Goal: Find specific page/section

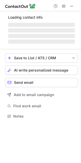
scroll to position [2, 2]
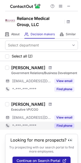
scroll to position [14, 0]
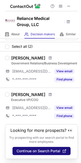
click at [38, 149] on span "Continue on Search Portal" at bounding box center [39, 151] width 44 height 4
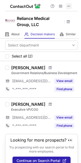
click at [68, 6] on span at bounding box center [69, 6] width 4 height 4
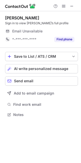
scroll to position [2, 2]
